Goal: Task Accomplishment & Management: Manage account settings

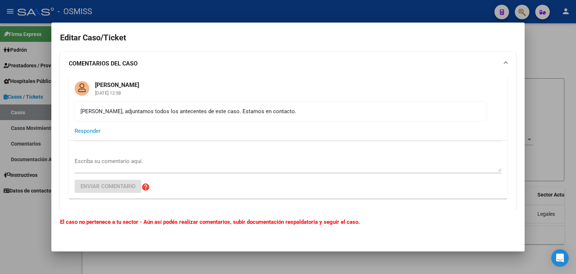
scroll to position [344, 0]
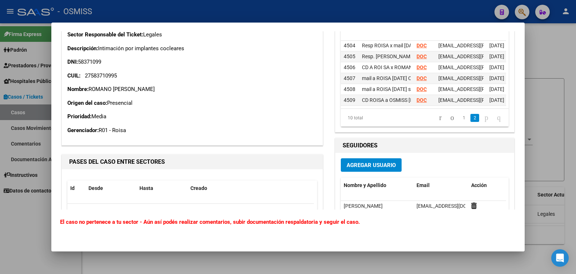
scroll to position [49, 0]
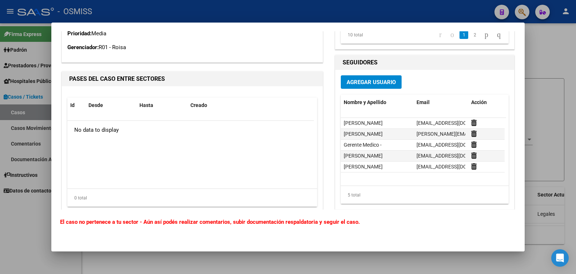
scroll to position [344, 0]
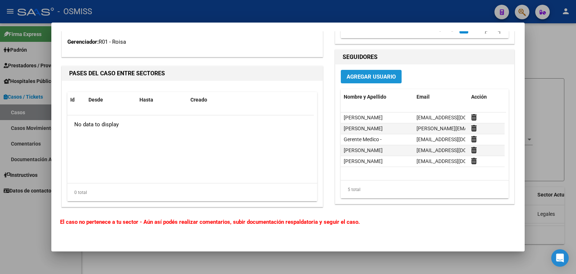
click at [364, 77] on span "Agregar Usuario" at bounding box center [371, 77] width 49 height 7
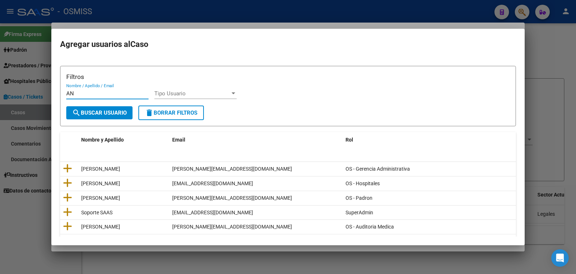
type input "A"
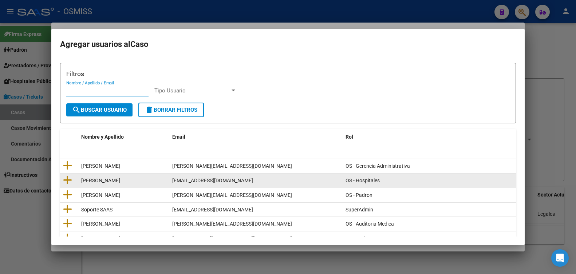
scroll to position [0, 0]
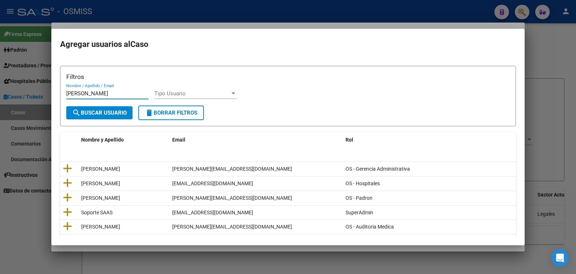
type input "Ana Jauregui"
click at [233, 93] on div at bounding box center [234, 94] width 4 height 2
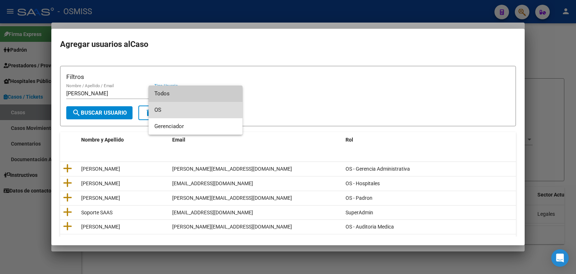
click at [201, 108] on span "OS" at bounding box center [195, 110] width 82 height 16
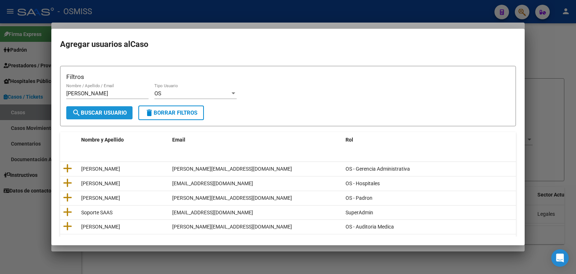
click at [88, 111] on span "search Buscar Usuario" at bounding box center [99, 113] width 55 height 7
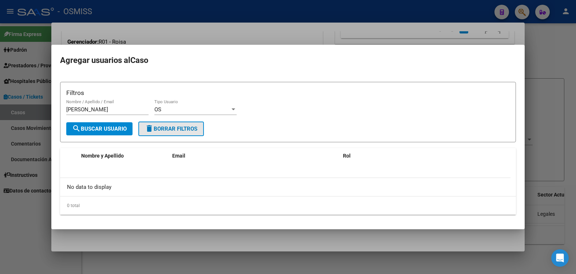
click at [184, 128] on span "delete Borrar Filtros" at bounding box center [171, 129] width 52 height 7
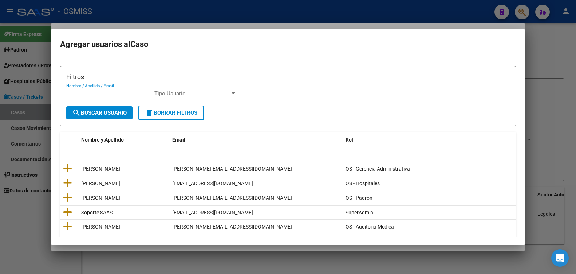
click at [67, 93] on input "Nombre / Apellido / Email" at bounding box center [107, 93] width 82 height 7
type input "Ana Jauregui gerente.medico@osmiss.org.ar"
click at [233, 92] on div at bounding box center [233, 94] width 7 height 6
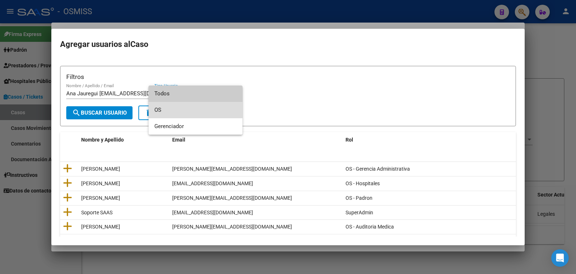
click at [166, 109] on span "OS" at bounding box center [195, 110] width 82 height 16
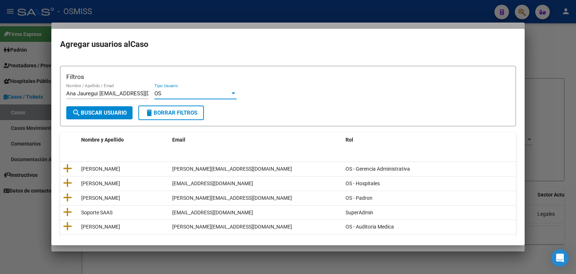
click at [164, 87] on div "Filtros Ana Jauregui gerente.medico@osmiss.org.ar Nombre / Apellido / Email OS …" at bounding box center [288, 89] width 444 height 34
click at [163, 94] on div "OS" at bounding box center [192, 93] width 76 height 7
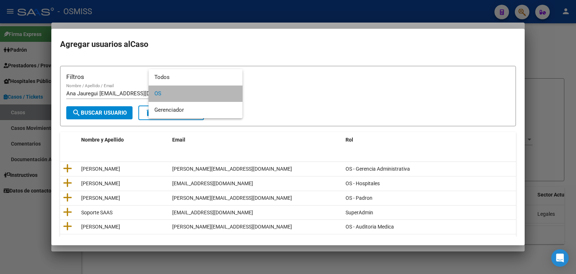
click at [164, 93] on span "OS" at bounding box center [195, 94] width 82 height 16
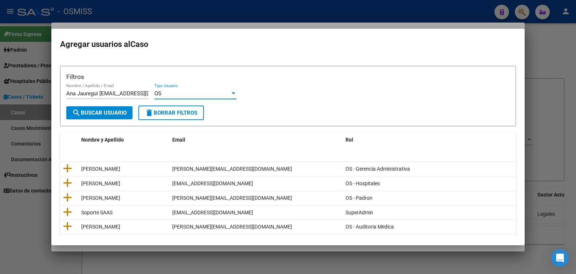
click at [160, 91] on span "OS" at bounding box center [157, 93] width 7 height 7
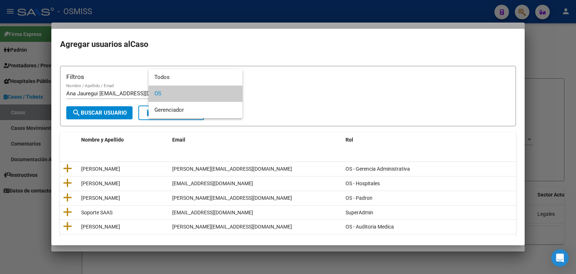
click at [257, 94] on div at bounding box center [288, 137] width 576 height 274
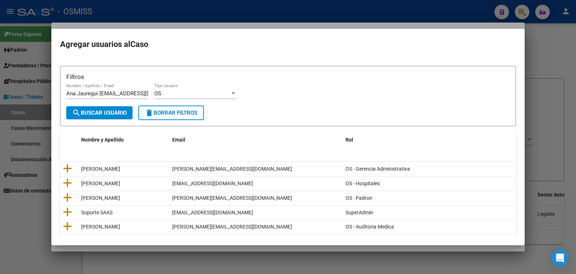
click at [232, 92] on div at bounding box center [233, 94] width 7 height 6
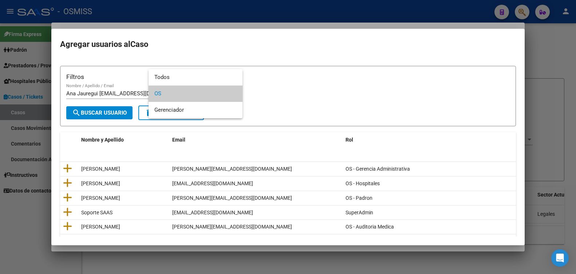
click at [261, 89] on div at bounding box center [288, 137] width 576 height 274
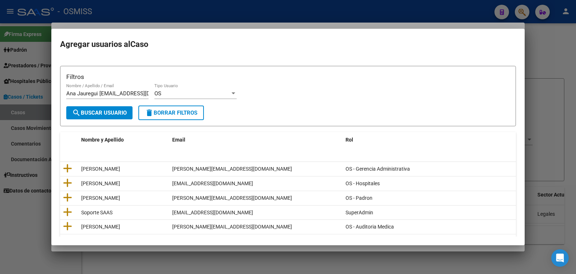
click at [154, 85] on div "Filtros Ana Jauregui gerente.medico@osmiss.org.ar Nombre / Apellido / Email OS …" at bounding box center [288, 89] width 444 height 34
click at [163, 93] on div "OS" at bounding box center [192, 93] width 76 height 7
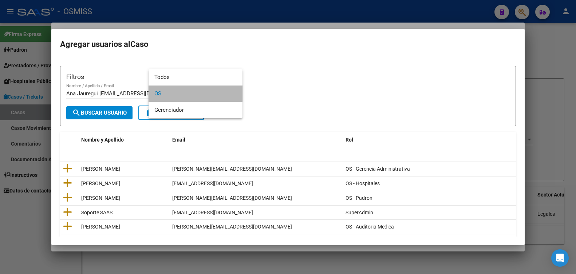
click at [163, 93] on span "OS" at bounding box center [195, 94] width 82 height 16
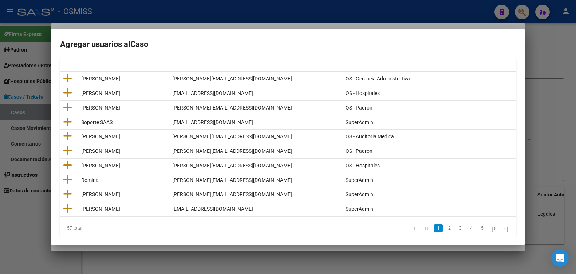
scroll to position [101, 0]
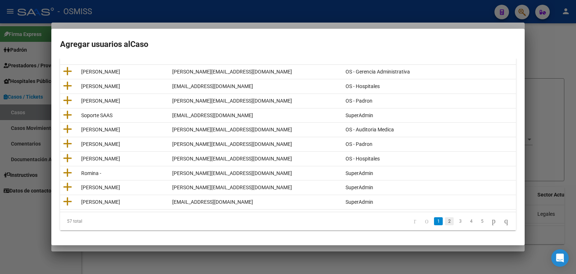
click at [445, 223] on link "2" at bounding box center [449, 222] width 9 height 8
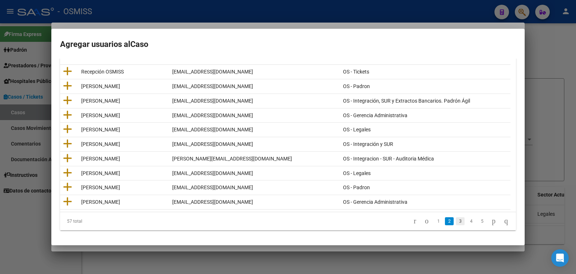
click at [456, 223] on link "3" at bounding box center [460, 222] width 9 height 8
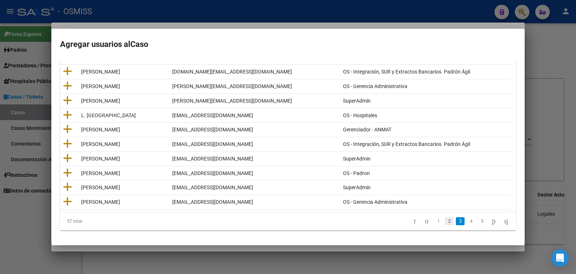
click at [445, 220] on link "2" at bounding box center [449, 222] width 9 height 8
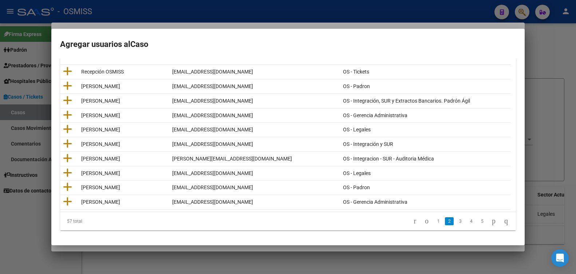
click at [434, 223] on link "1" at bounding box center [438, 222] width 9 height 8
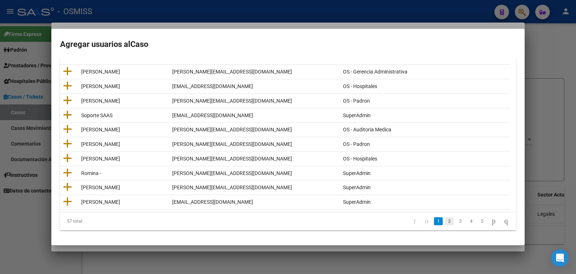
click at [445, 220] on link "2" at bounding box center [449, 222] width 9 height 8
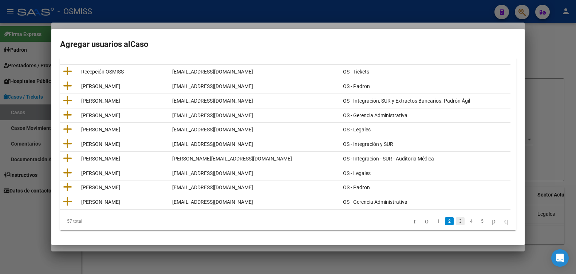
click at [456, 221] on link "3" at bounding box center [460, 222] width 9 height 8
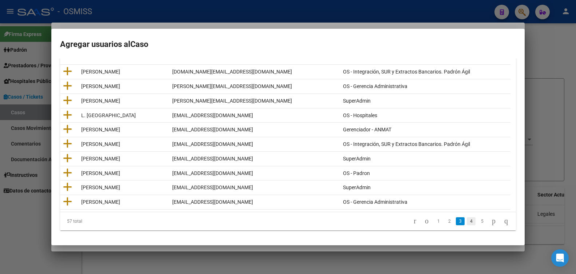
click at [467, 221] on link "4" at bounding box center [471, 222] width 9 height 8
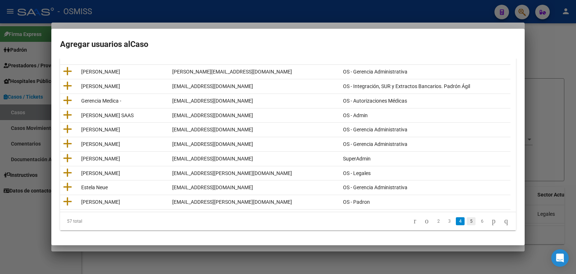
click at [467, 222] on link "5" at bounding box center [471, 222] width 9 height 8
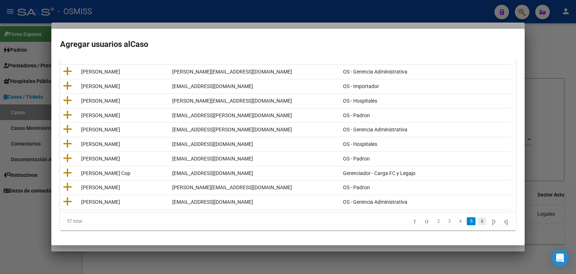
click at [478, 223] on link "6" at bounding box center [482, 222] width 9 height 8
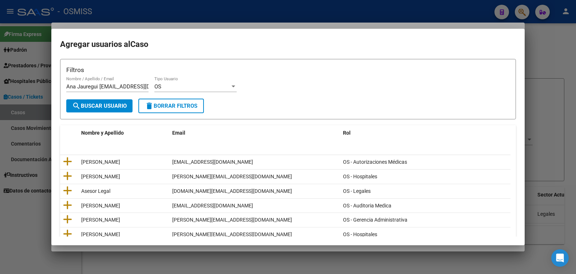
scroll to position [0, 0]
